Goal: Task Accomplishment & Management: Use online tool/utility

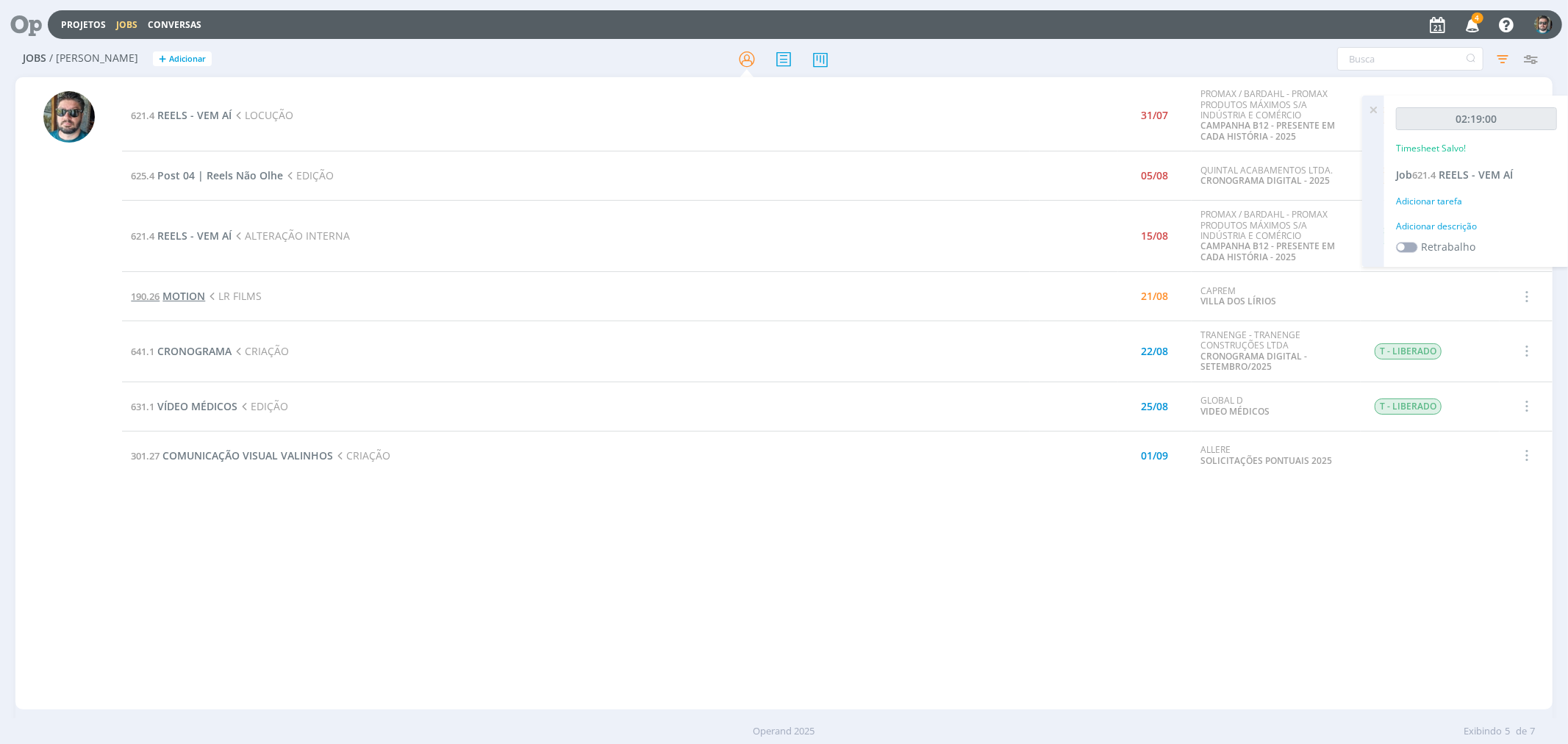
click at [194, 294] on span "MOTION" at bounding box center [183, 296] width 43 height 14
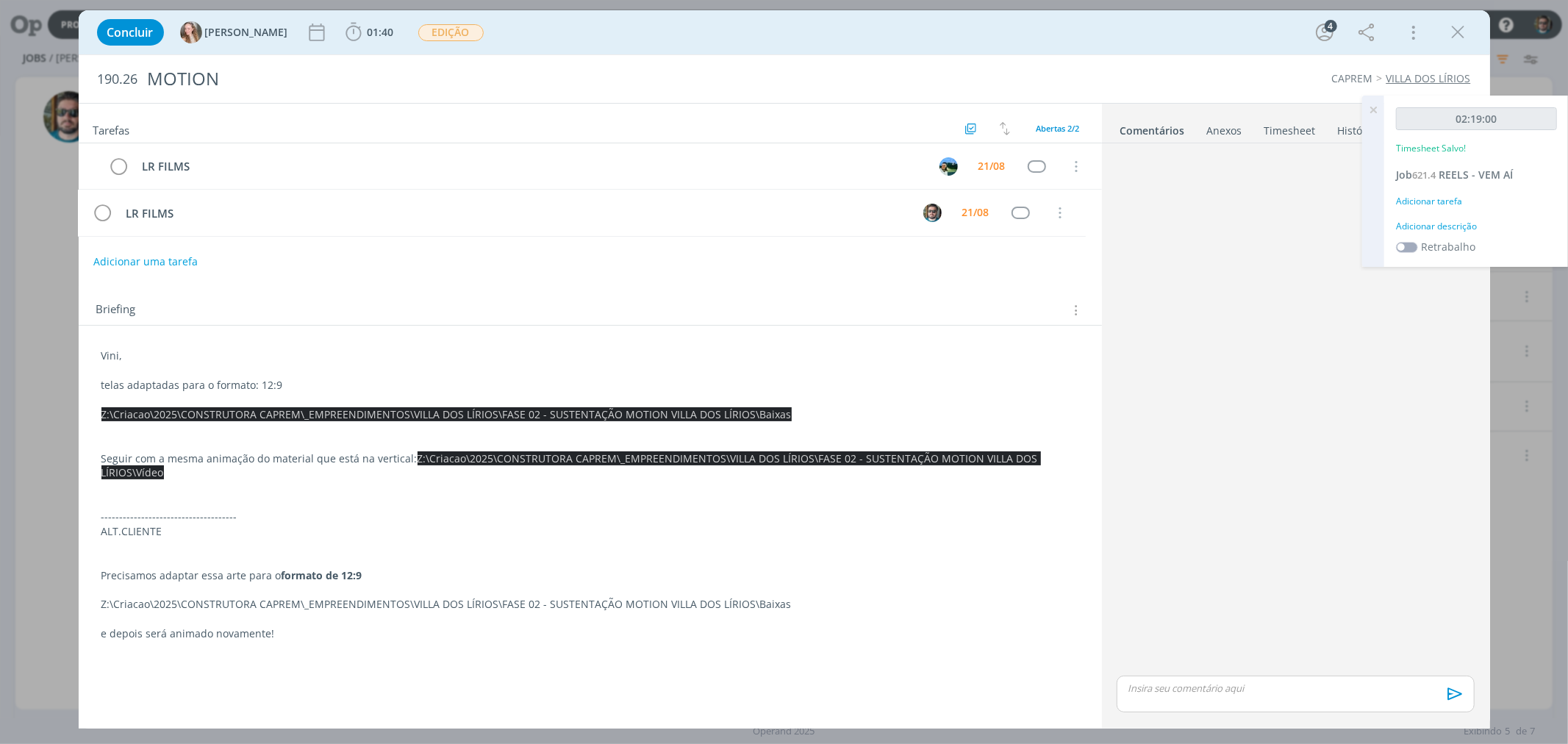
click at [1369, 106] on icon at bounding box center [1373, 110] width 26 height 29
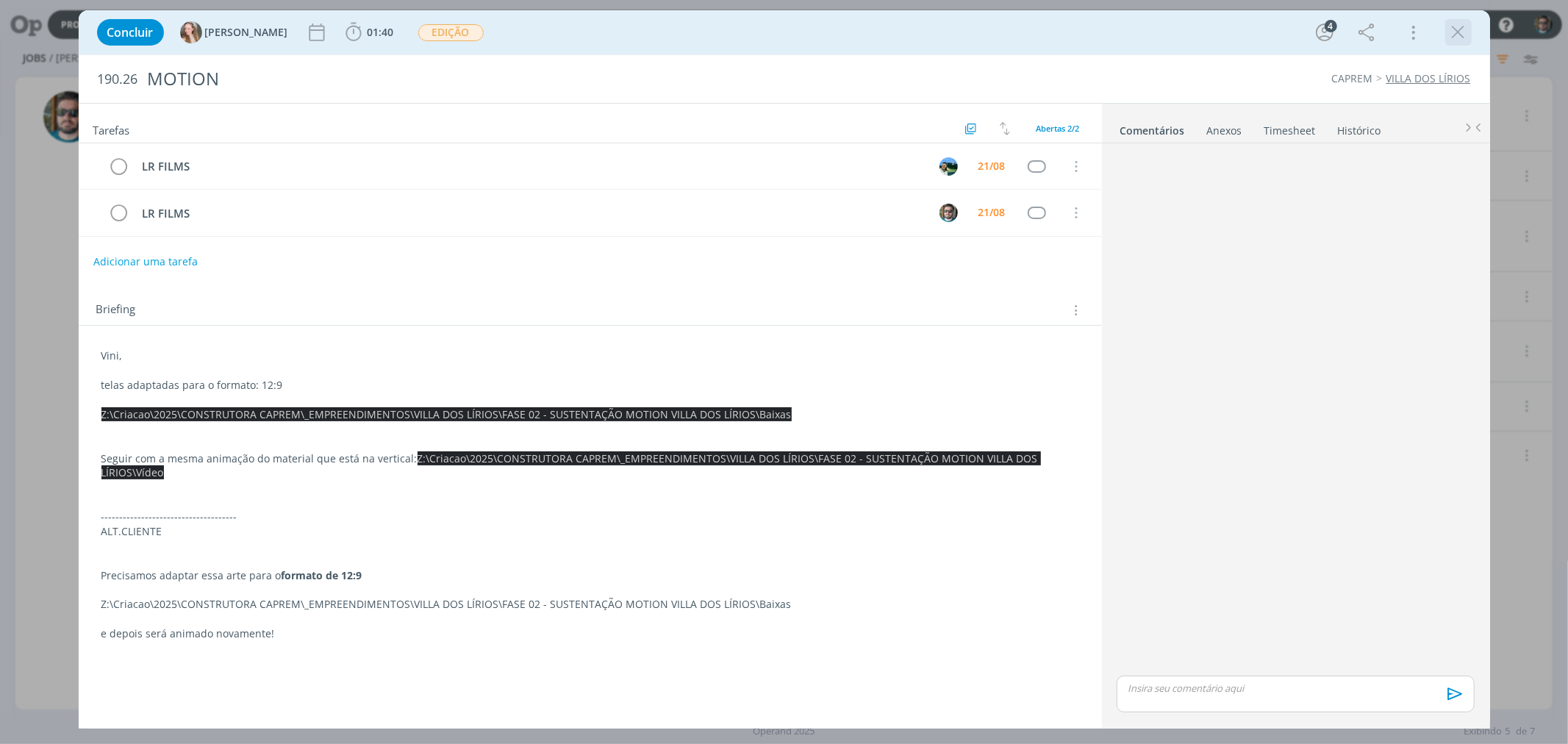
click at [1467, 31] on icon "dialog" at bounding box center [1458, 31] width 22 height 22
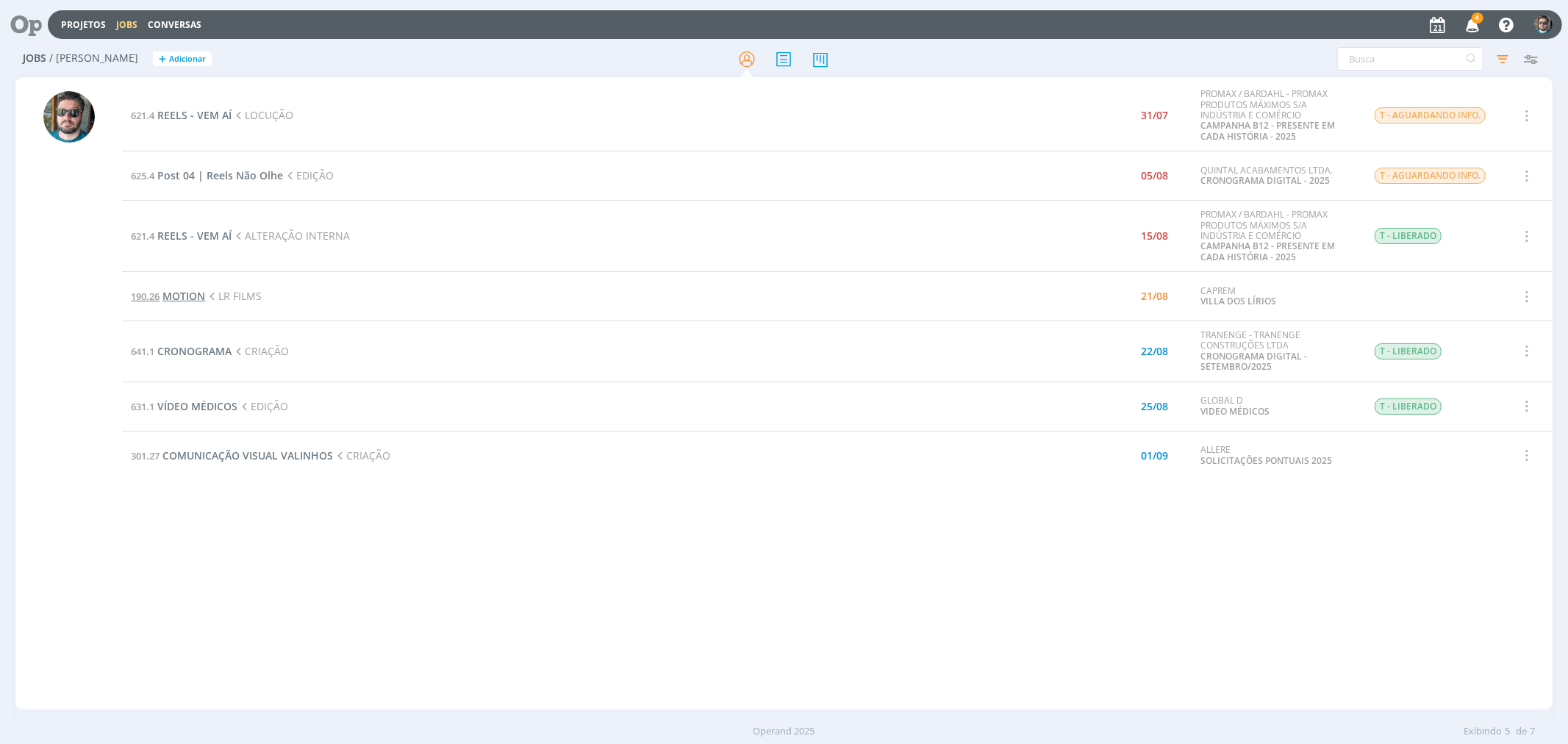
click at [189, 297] on span "MOTION" at bounding box center [183, 296] width 43 height 14
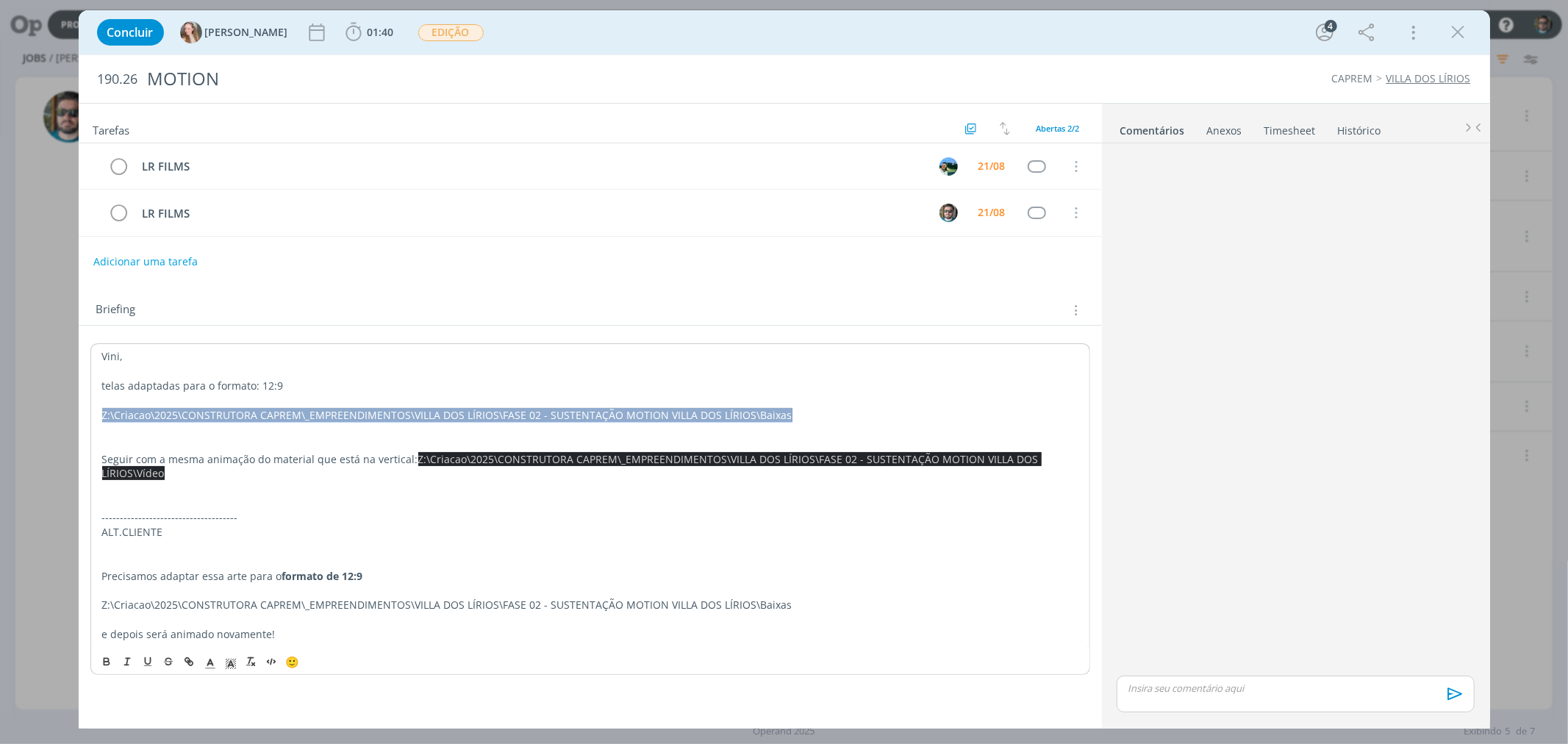
drag, startPoint x: 309, startPoint y: 414, endPoint x: 96, endPoint y: 414, distance: 213.0
click at [96, 414] on div "Vini, telas adaptadas para o formato: 12:9 Z:\Criacao\2025\CONSTRUTORA CAPREM\_…" at bounding box center [590, 495] width 999 height 304
copy span "Z:\Criacao\2025\CONSTRUTORA CAPREM\_EMPREENDIMENTOS\VILLA DOS LÍRIOS\FASE 02 - …"
click at [367, 34] on span "01:40" at bounding box center [380, 32] width 26 height 14
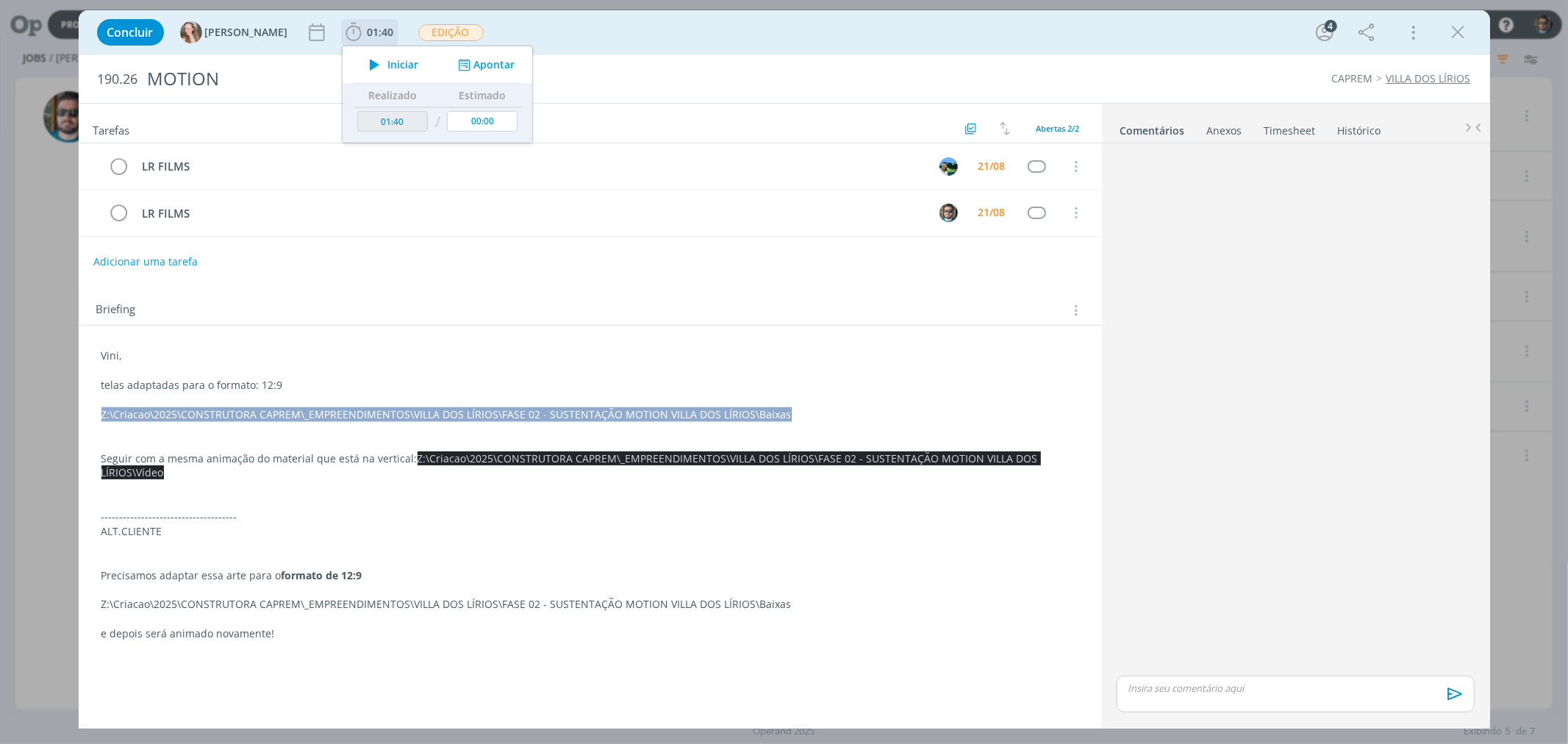
click at [387, 62] on span "Iniciar" at bounding box center [402, 65] width 31 height 10
